Goal: Find specific page/section: Find specific page/section

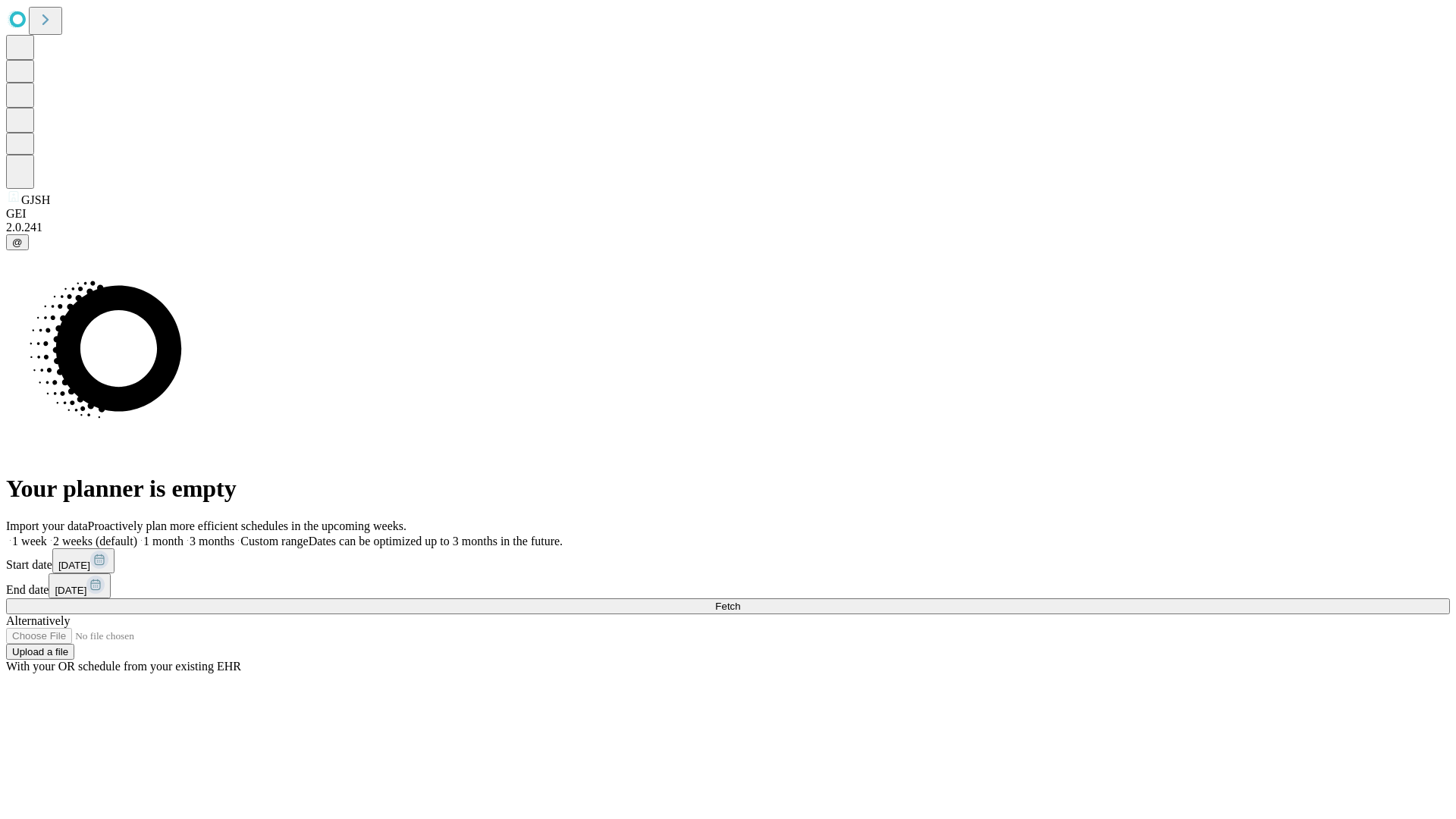
click at [740, 600] on span "Fetch" at bounding box center [727, 606] width 25 height 11
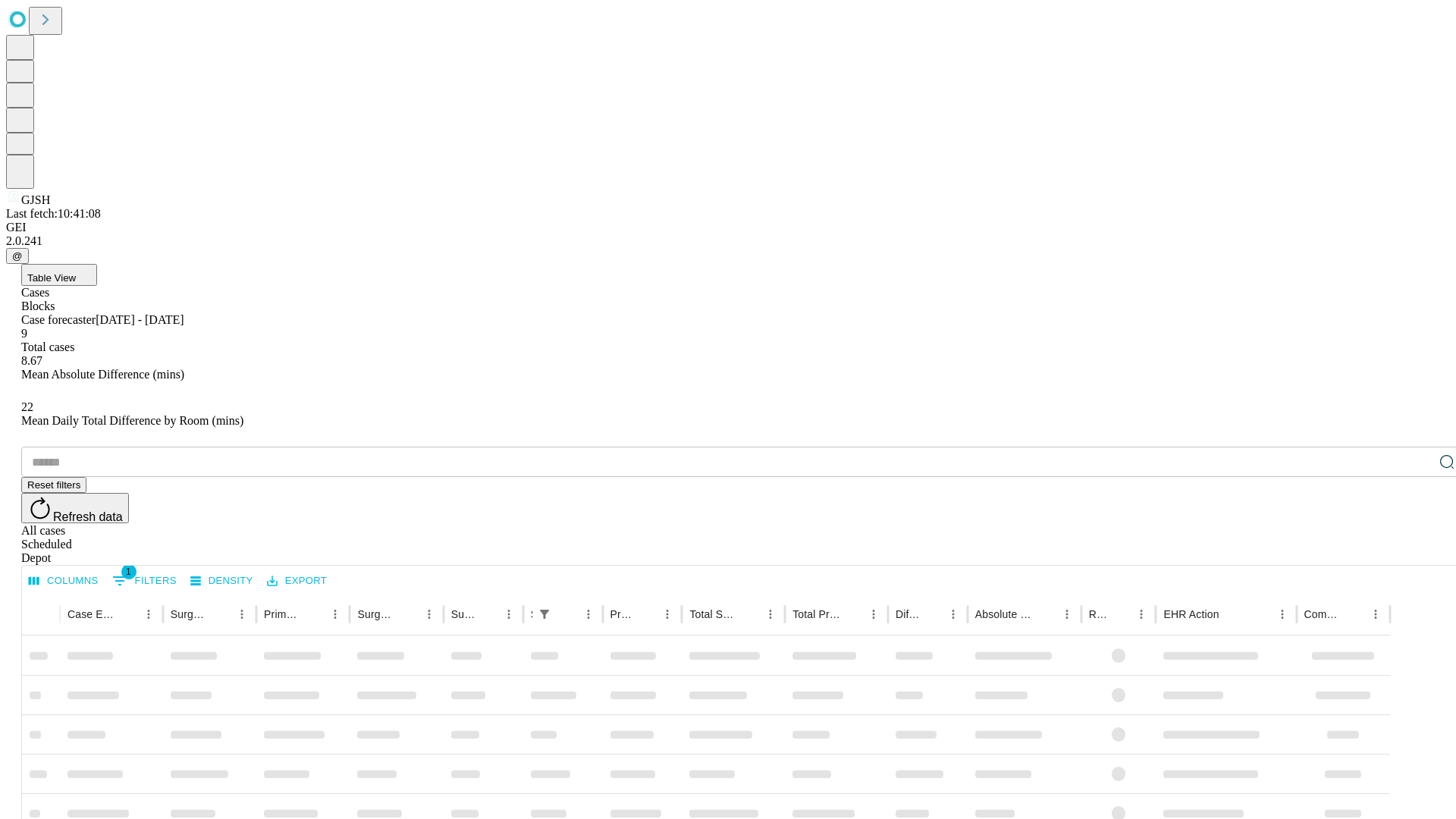
click at [1416, 552] on div "Depot" at bounding box center [743, 558] width 1444 height 13
